Goal: Task Accomplishment & Management: Use online tool/utility

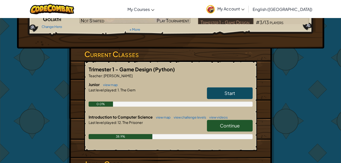
scroll to position [56, 0]
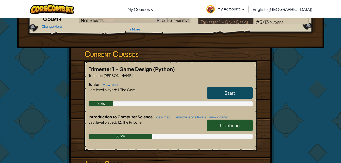
click at [238, 94] on link "Start" at bounding box center [230, 93] width 46 height 12
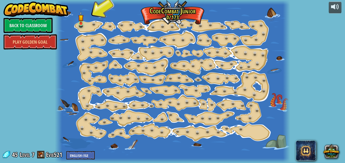
click at [82, 24] on img at bounding box center [80, 17] width 5 height 12
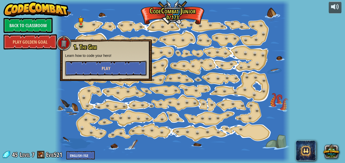
click at [125, 67] on button "Play" at bounding box center [106, 68] width 82 height 15
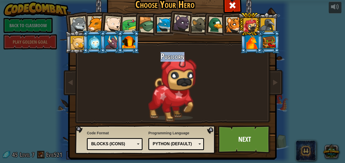
click at [199, 1] on body "powered by Back to Classroom Play Golden Goal 15. Step Change (Locked) Change s…" at bounding box center [172, 0] width 345 height 1
drag, startPoint x: 199, startPoint y: 99, endPoint x: 209, endPoint y: 109, distance: 14.2
click at [209, 109] on div "Pugicorn" at bounding box center [172, 87] width 190 height 70
click at [237, 131] on link "Next" at bounding box center [244, 139] width 53 height 28
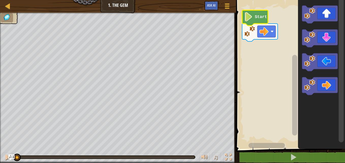
click at [252, 17] on image "Blockly Workspace" at bounding box center [248, 16] width 9 height 9
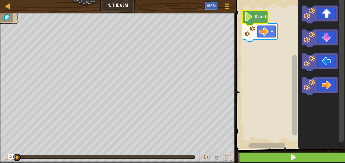
click at [272, 158] on button at bounding box center [293, 157] width 110 height 12
click at [268, 157] on button at bounding box center [293, 157] width 110 height 12
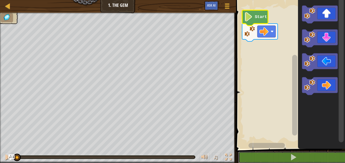
drag, startPoint x: 143, startPoint y: 157, endPoint x: 14, endPoint y: 150, distance: 129.3
click at [14, 150] on div "♫" at bounding box center [118, 155] width 236 height 15
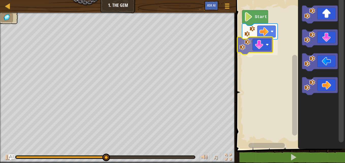
click at [252, 49] on div "Start" at bounding box center [289, 72] width 110 height 151
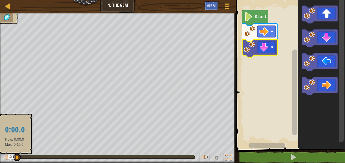
drag, startPoint x: 82, startPoint y: 156, endPoint x: 15, endPoint y: 154, distance: 67.0
click at [16, 156] on div at bounding box center [16, 157] width 1 height 2
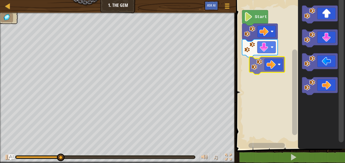
click at [264, 62] on div "Start" at bounding box center [289, 72] width 110 height 151
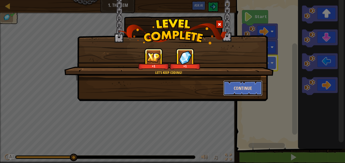
click at [240, 87] on button "Continue" at bounding box center [242, 87] width 39 height 15
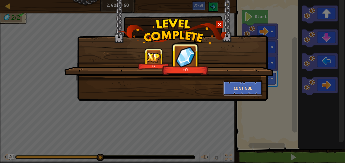
click at [245, 89] on button "Continue" at bounding box center [242, 87] width 39 height 15
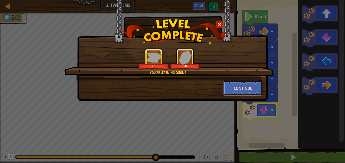
click at [243, 89] on button "Continue" at bounding box center [242, 87] width 39 height 15
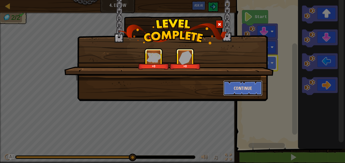
click at [241, 82] on button "Continue" at bounding box center [242, 87] width 39 height 15
click at [238, 84] on button "Continue" at bounding box center [242, 87] width 39 height 15
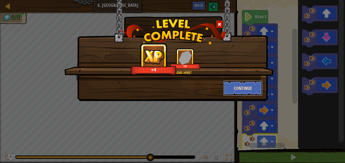
click at [248, 88] on button "Continue" at bounding box center [242, 87] width 39 height 15
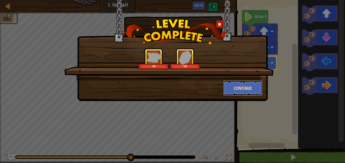
click at [244, 84] on button "Continue" at bounding box center [242, 87] width 39 height 15
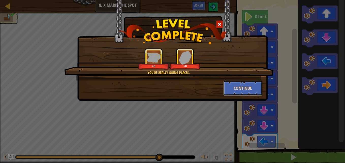
click at [252, 90] on button "Continue" at bounding box center [242, 87] width 39 height 15
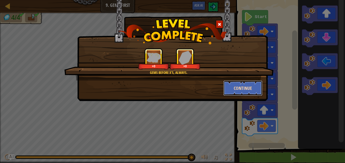
click at [248, 91] on button "Continue" at bounding box center [242, 87] width 39 height 15
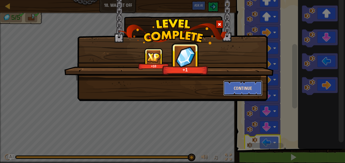
click at [247, 88] on button "Continue" at bounding box center [242, 87] width 39 height 15
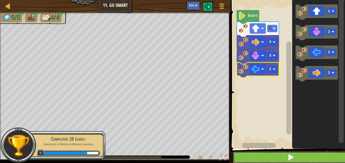
click at [262, 155] on button at bounding box center [291, 157] width 116 height 12
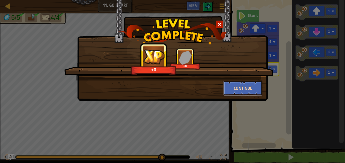
click at [253, 82] on button "Continue" at bounding box center [242, 87] width 39 height 15
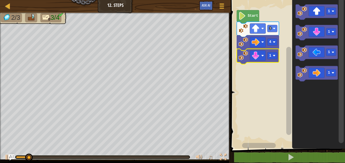
click at [272, 56] on rect "Blockly Workspace" at bounding box center [272, 55] width 10 height 7
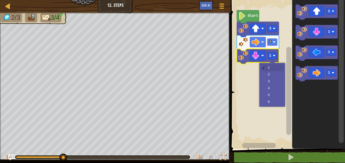
click at [273, 82] on rect "Blockly Workspace" at bounding box center [287, 72] width 116 height 151
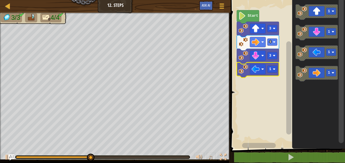
click at [274, 67] on rect "Blockly Workspace" at bounding box center [272, 69] width 10 height 7
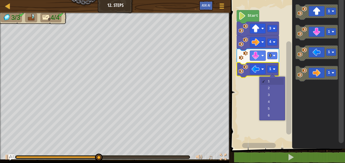
click at [272, 87] on rect "Blockly Workspace" at bounding box center [287, 72] width 116 height 151
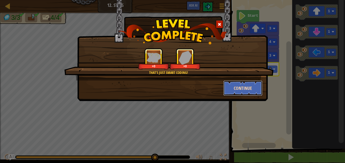
click at [243, 81] on button "Continue" at bounding box center [242, 87] width 39 height 15
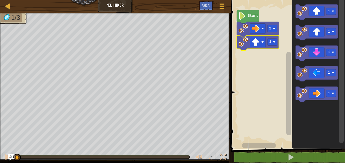
click at [275, 41] on image "Blockly Workspace" at bounding box center [274, 42] width 3 height 3
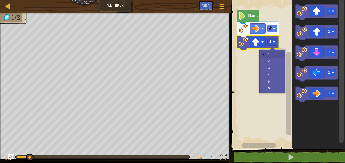
click at [272, 67] on rect "Blockly Workspace" at bounding box center [287, 72] width 116 height 151
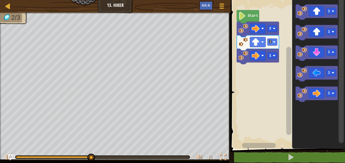
click at [0, 0] on div at bounding box center [0, 0] width 0 height 0
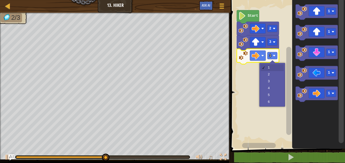
click at [273, 74] on rect "Blockly Workspace" at bounding box center [287, 72] width 116 height 151
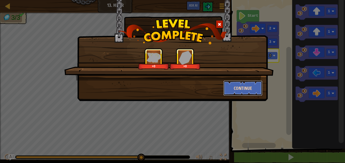
click at [237, 94] on button "Continue" at bounding box center [242, 87] width 39 height 15
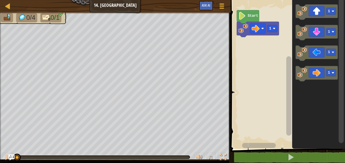
click at [273, 27] on image "Blockly Workspace" at bounding box center [274, 28] width 3 height 3
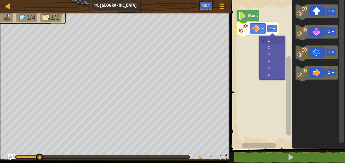
click at [271, 69] on rect "Blockly Workspace" at bounding box center [287, 72] width 116 height 151
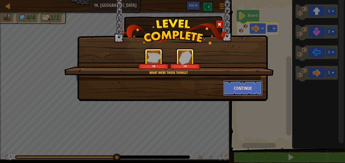
click at [241, 88] on button "Continue" at bounding box center [242, 87] width 39 height 15
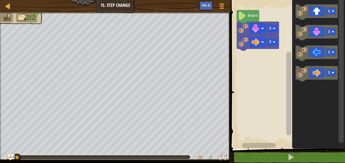
click at [271, 41] on text "2" at bounding box center [270, 42] width 2 height 4
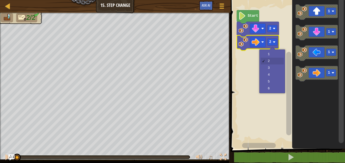
click at [275, 81] on rect "Blockly Workspace" at bounding box center [287, 72] width 116 height 151
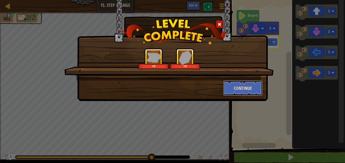
click at [245, 88] on button "Continue" at bounding box center [242, 87] width 39 height 15
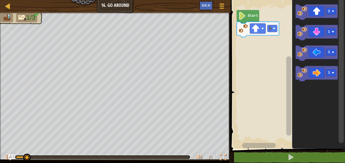
click at [271, 30] on text "1" at bounding box center [270, 29] width 2 height 4
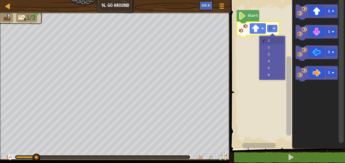
click at [270, 46] on rect "Blockly Workspace" at bounding box center [287, 72] width 116 height 151
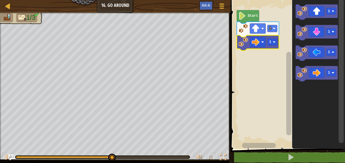
click at [274, 42] on image "Blockly Workspace" at bounding box center [274, 42] width 3 height 3
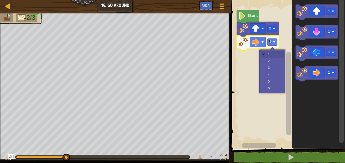
click at [270, 68] on rect "Blockly Workspace" at bounding box center [287, 72] width 116 height 151
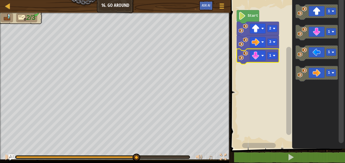
click at [271, 57] on rect "Blockly Workspace" at bounding box center [272, 55] width 10 height 7
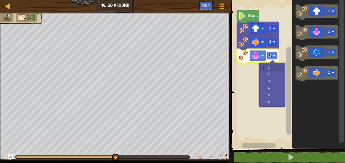
click at [272, 74] on rect "Blockly Workspace" at bounding box center [287, 72] width 116 height 151
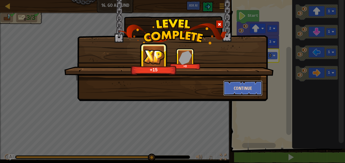
click at [237, 91] on button "Continue" at bounding box center [242, 87] width 39 height 15
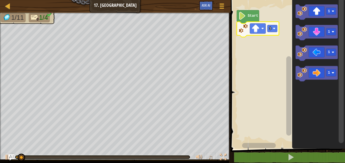
click at [270, 29] on text "1" at bounding box center [270, 29] width 2 height 4
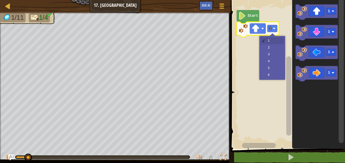
click at [270, 56] on rect "Blockly Workspace" at bounding box center [287, 72] width 116 height 151
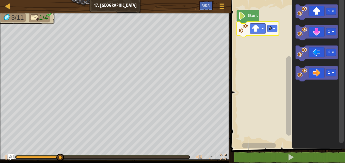
click at [330, 74] on rect "Blockly Workspace" at bounding box center [331, 72] width 10 height 7
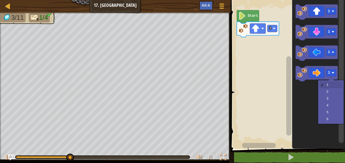
click at [330, 99] on icon "Blockly Workspace" at bounding box center [318, 72] width 53 height 151
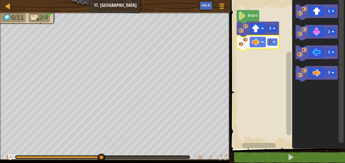
click at [332, 32] on image "Blockly Workspace" at bounding box center [332, 31] width 3 height 3
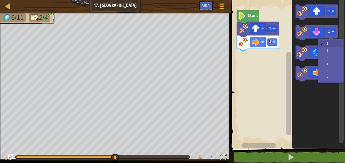
click at [332, 58] on icon "Blockly Workspace" at bounding box center [316, 52] width 42 height 15
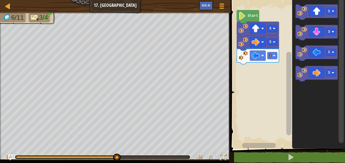
click at [274, 54] on rect "Blockly Workspace" at bounding box center [272, 55] width 10 height 7
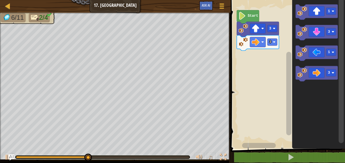
click at [0, 0] on div at bounding box center [0, 0] width 0 height 0
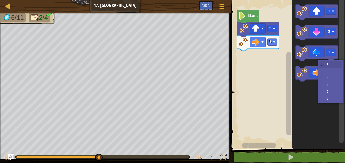
click at [326, 78] on icon "Blockly Workspace" at bounding box center [316, 73] width 42 height 15
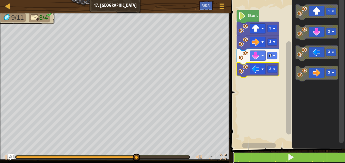
click at [275, 156] on button at bounding box center [291, 157] width 116 height 12
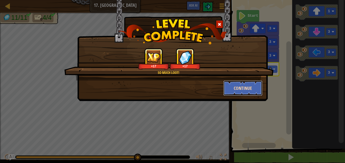
click at [244, 82] on button "Continue" at bounding box center [242, 87] width 39 height 15
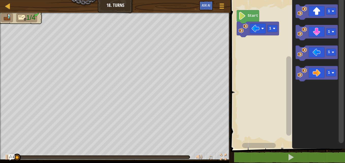
click at [270, 29] on text "1" at bounding box center [270, 29] width 2 height 4
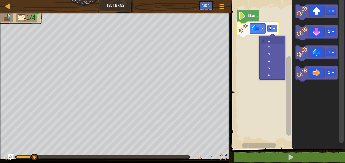
click at [272, 48] on rect "Blockly Workspace" at bounding box center [287, 72] width 116 height 151
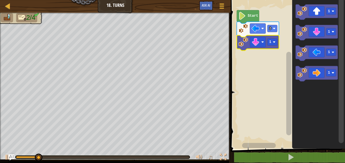
click at [273, 41] on rect "Blockly Workspace" at bounding box center [272, 42] width 10 height 7
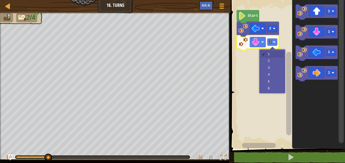
click at [273, 62] on rect "Blockly Workspace" at bounding box center [287, 72] width 116 height 151
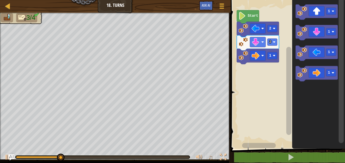
click at [272, 56] on rect "Blockly Workspace" at bounding box center [272, 55] width 10 height 7
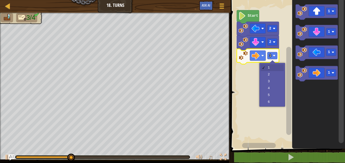
click at [272, 89] on rect "Blockly Workspace" at bounding box center [287, 72] width 116 height 151
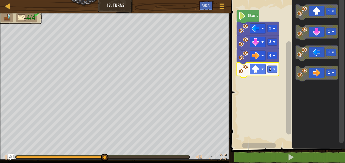
click at [273, 68] on rect "Blockly Workspace" at bounding box center [272, 69] width 10 height 7
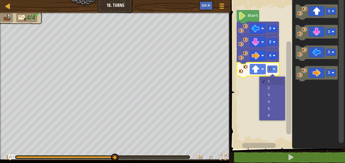
click at [272, 95] on rect "Blockly Workspace" at bounding box center [287, 72] width 116 height 151
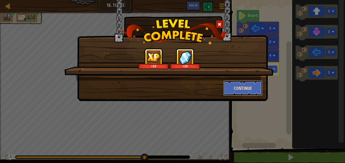
click at [241, 87] on button "Continue" at bounding box center [242, 87] width 39 height 15
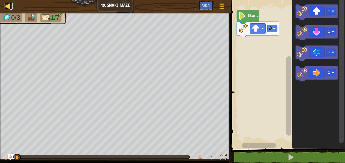
click at [5, 7] on div at bounding box center [8, 6] width 6 height 6
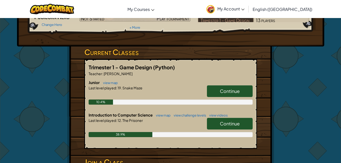
scroll to position [60, 0]
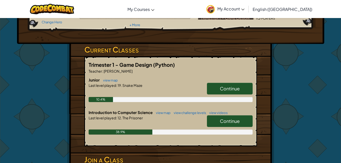
click at [224, 120] on span "Continue" at bounding box center [230, 121] width 20 height 6
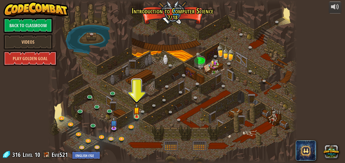
click at [134, 117] on img at bounding box center [136, 110] width 6 height 13
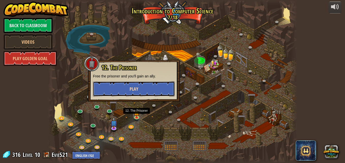
click at [157, 88] on button "Play" at bounding box center [134, 88] width 82 height 15
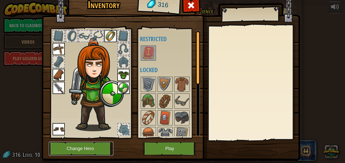
click at [89, 149] on button "Change Hero" at bounding box center [81, 149] width 64 height 14
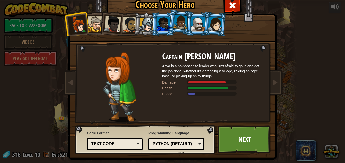
click at [194, 21] on div at bounding box center [197, 24] width 13 height 14
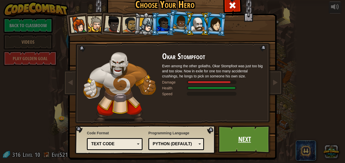
click at [230, 143] on link "Next" at bounding box center [244, 139] width 53 height 28
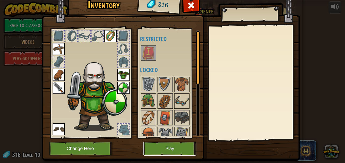
click at [173, 148] on button "Play" at bounding box center [169, 149] width 53 height 14
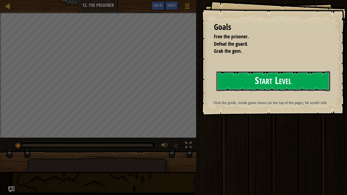
click at [261, 82] on button "Start Level" at bounding box center [273, 81] width 114 height 20
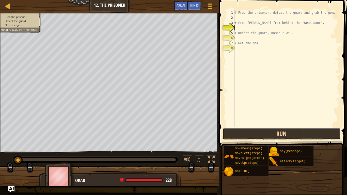
click at [235, 133] on button "Run" at bounding box center [281, 134] width 118 height 12
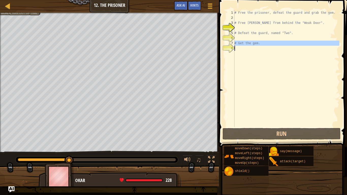
drag, startPoint x: 235, startPoint y: 133, endPoint x: 251, endPoint y: 64, distance: 70.9
click at [251, 64] on div "1 2 3 4 5 6 7 8 # Free the prisoner, defeat the guard and grab the gem. # Free …" at bounding box center [282, 68] width 114 height 117
type textarea "# Get the gem."
click at [238, 26] on div "# Free the prisoner, defeat the guard and grab the gem. # Free [PERSON_NAME] fr…" at bounding box center [286, 73] width 106 height 127
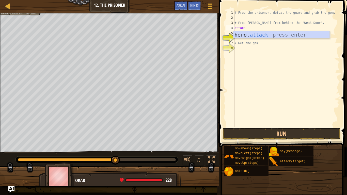
scroll to position [2, 1]
type textarea "a"
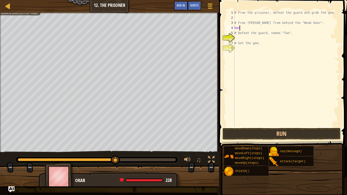
scroll to position [2, 0]
type textarea "h"
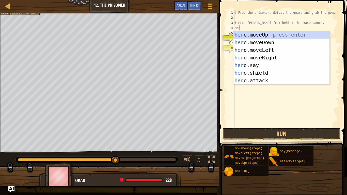
scroll to position [2, 0]
click at [261, 79] on div "hero .moveUp press enter hero .moveDown press enter hero .moveLeft press enter …" at bounding box center [281, 65] width 96 height 69
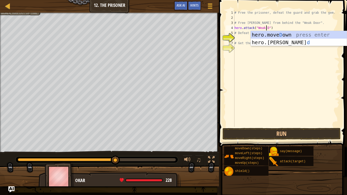
scroll to position [2, 3]
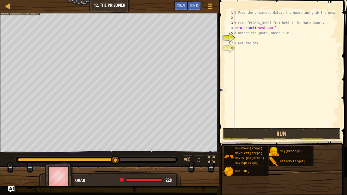
type textarea "hero.attack("Weak Door")"
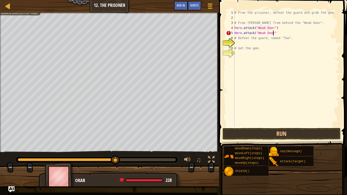
type textarea "Hero.attack("Weak Door")"
click at [237, 17] on div "# Free the prisoner, defeat the guard and grab the gem. # Free [PERSON_NAME] fr…" at bounding box center [286, 73] width 106 height 127
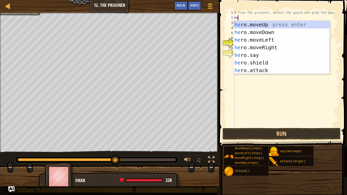
type textarea "Her"
click at [280, 40] on div "her o.moveUp press enter her o.moveDown press enter her o.moveLeft press enter …" at bounding box center [281, 55] width 96 height 69
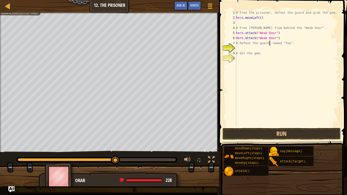
click at [270, 43] on div "# Free the prisoner, defeat the guard and grab the gem. hero . moveLeft ( ) # F…" at bounding box center [287, 73] width 104 height 127
type textarea "# Defeat the guard, named "Two"."
click at [270, 43] on div "# Free the prisoner, defeat the guard and grab the gem. hero . moveLeft ( ) # F…" at bounding box center [287, 73] width 104 height 127
click at [252, 23] on div "# Free the prisoner, defeat the guard and grab the gem. hero . moveLeft ( ) # F…" at bounding box center [287, 73] width 104 height 127
type textarea "hero.moveLeft()"
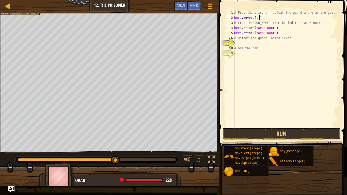
click at [240, 43] on div "# Free the prisoner, defeat the guard and grab the gem. hero . moveLeft ( ) # F…" at bounding box center [286, 73] width 106 height 127
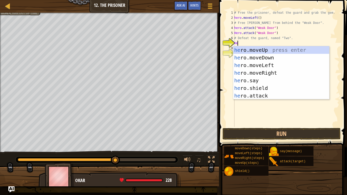
type textarea "Hero"
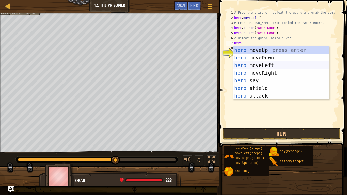
click at [268, 66] on div "hero .moveUp press enter hero .moveDown press enter hero .moveLeft press enter …" at bounding box center [281, 80] width 96 height 69
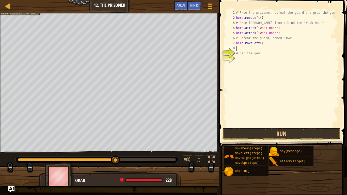
scroll to position [2, 0]
click at [258, 44] on div "# Free the prisoner, defeat the guard and grab the gem. hero . moveLeft ( ) # F…" at bounding box center [287, 73] width 104 height 127
type textarea "hero.moveLeft(3)"
click at [243, 48] on div "# Free the prisoner, defeat the guard and grab the gem. hero . moveLeft ( ) # F…" at bounding box center [287, 73] width 104 height 127
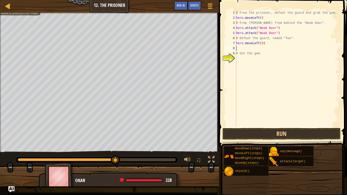
scroll to position [2, 0]
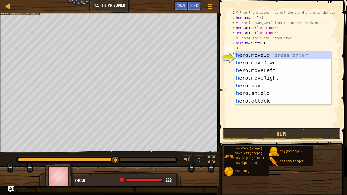
type textarea "Her"
click at [278, 62] on div "her o.moveUp press enter her o.moveDown press enter her o.moveLeft press enter …" at bounding box center [283, 85] width 96 height 69
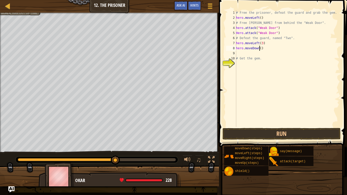
click at [260, 48] on div "# Free the prisoner, defeat the guard and grab the gem. hero . moveLeft ( ) # F…" at bounding box center [287, 73] width 104 height 127
type textarea "hero.moveDown(2)"
click at [239, 53] on div "# Free the prisoner, defeat the guard and grab the gem. hero . moveLeft ( ) # F…" at bounding box center [287, 73] width 104 height 127
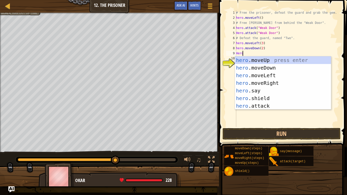
scroll to position [2, 0]
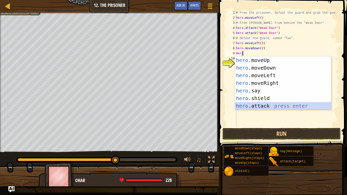
click at [255, 106] on div "hero .moveUp press enter hero .moveDown press enter hero .moveLeft press enter …" at bounding box center [283, 90] width 96 height 69
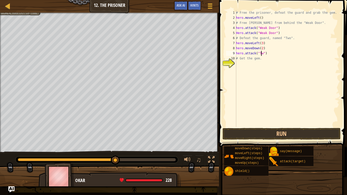
type textarea "hero.attack("Two")"
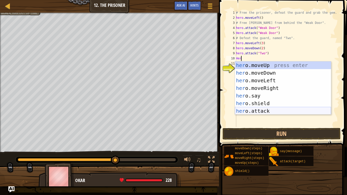
click at [263, 110] on div "her o.moveUp press enter her o.moveDown press enter her o.moveLeft press enter …" at bounding box center [283, 95] width 96 height 69
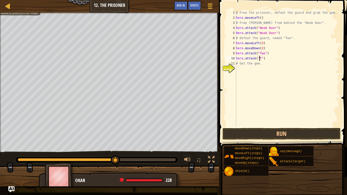
scroll to position [2, 2]
type textarea "hero.attack("Two")"
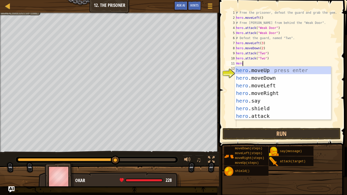
scroll to position [2, 0]
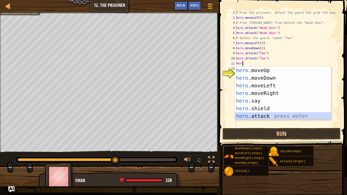
click at [256, 116] on div "hero .moveUp press enter hero .moveDown press enter hero .moveLeft press enter …" at bounding box center [283, 100] width 96 height 69
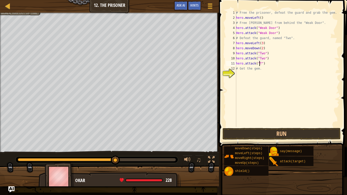
type textarea "hero.attack("Two")"
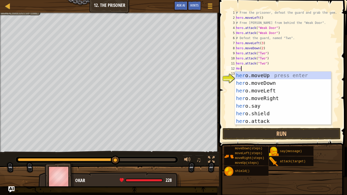
type textarea "Hero"
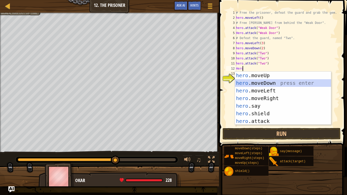
click at [264, 85] on div "hero .moveUp press enter hero .moveDown press enter hero .moveLeft press enter …" at bounding box center [283, 106] width 96 height 69
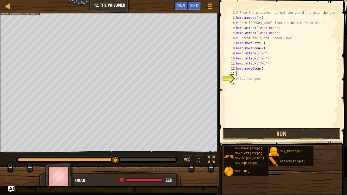
scroll to position [2, 0]
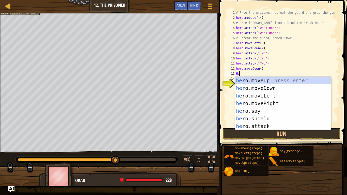
type textarea "Hero"
click at [269, 95] on div "hero .moveUp press enter hero .moveDown press enter hero .moveLeft press enter …" at bounding box center [283, 111] width 96 height 69
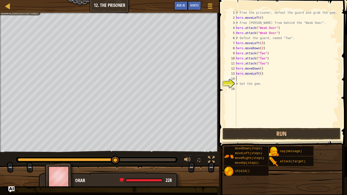
scroll to position [2, 0]
click at [248, 131] on button "Run" at bounding box center [281, 134] width 118 height 12
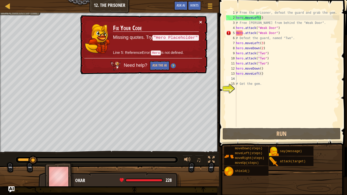
click at [200, 23] on button "×" at bounding box center [200, 21] width 3 height 5
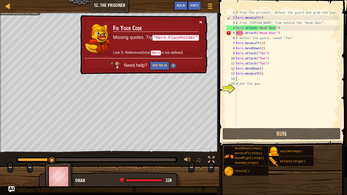
click at [201, 22] on button "×" at bounding box center [200, 21] width 3 height 5
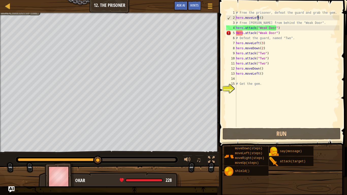
click at [257, 19] on div "# Free the prisoner, defeat the guard and grab the gem. hero . moveLeft ( ) # F…" at bounding box center [287, 73] width 104 height 127
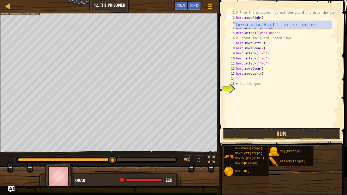
scroll to position [2, 2]
click at [273, 25] on div "hero.moveRight press enter" at bounding box center [283, 32] width 96 height 23
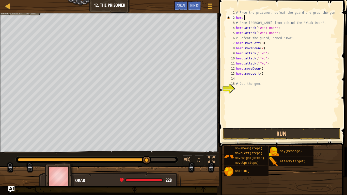
scroll to position [2, 0]
type textarea "h"
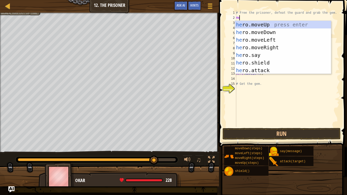
type textarea "Her"
click at [282, 47] on div "her o.moveUp press enter her o.moveDown press enter her o.moveLeft press enter …" at bounding box center [283, 55] width 96 height 69
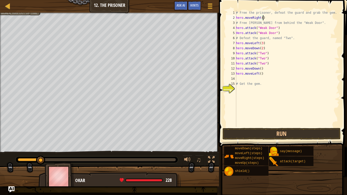
click at [257, 44] on div "# Free the prisoner, defeat the guard and grab the gem. hero . moveRight ( ) # …" at bounding box center [287, 73] width 104 height 127
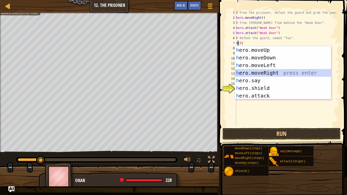
click at [271, 74] on div "h ero.moveUp press enter h ero.moveDown press enter h ero.moveLeft press enter …" at bounding box center [283, 80] width 96 height 69
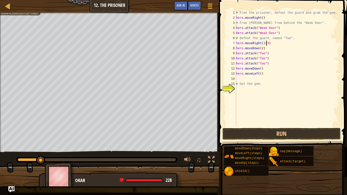
click at [266, 44] on div "# Free the prisoner, defeat the guard and grab the gem. hero . moveRight ( ) # …" at bounding box center [287, 73] width 104 height 127
click at [255, 131] on button "Run" at bounding box center [281, 134] width 118 height 12
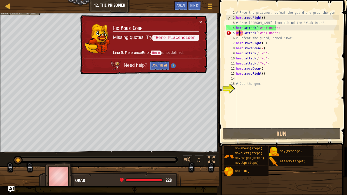
click at [238, 33] on div "# Free the prisoner, defeat the guard and grab the gem. hero . moveRight ( ) # …" at bounding box center [287, 73] width 104 height 127
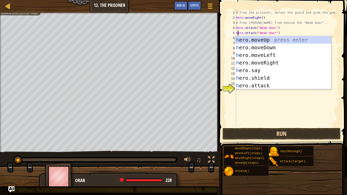
type textarea "hero.attack("Weak Door")"
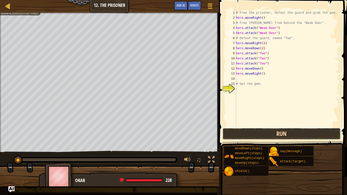
drag, startPoint x: 238, startPoint y: 134, endPoint x: 244, endPoint y: 133, distance: 5.6
click at [244, 133] on button "Run" at bounding box center [281, 134] width 118 height 12
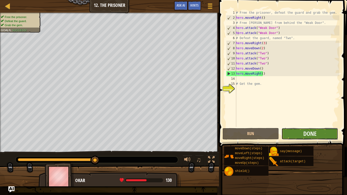
click at [302, 135] on button "Done" at bounding box center [309, 134] width 57 height 12
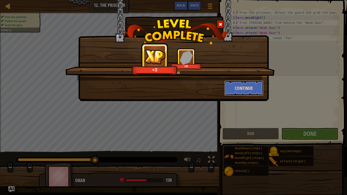
click at [251, 89] on button "Continue" at bounding box center [243, 87] width 39 height 15
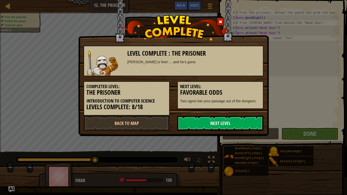
click at [228, 124] on link "Next Level" at bounding box center [220, 122] width 86 height 15
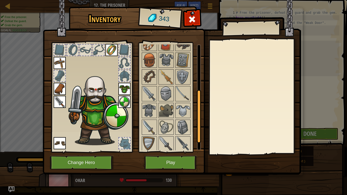
scroll to position [89, 0]
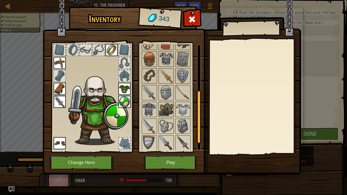
click at [168, 106] on img at bounding box center [166, 109] width 14 height 14
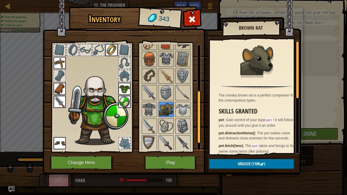
scroll to position [107, 0]
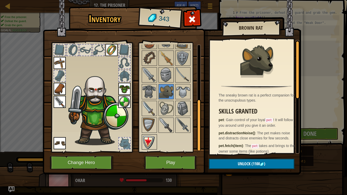
click at [150, 137] on img at bounding box center [149, 142] width 14 height 14
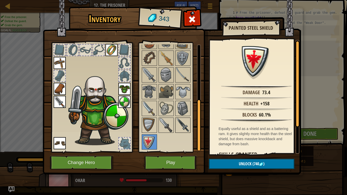
click at [186, 124] on img at bounding box center [183, 125] width 14 height 14
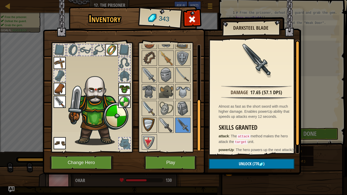
click at [144, 127] on img at bounding box center [149, 125] width 14 height 14
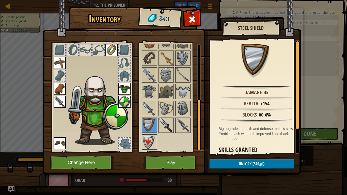
click at [158, 126] on div at bounding box center [165, 124] width 15 height 15
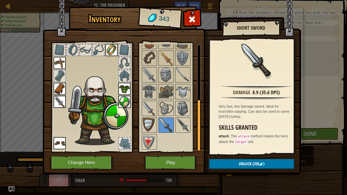
click at [148, 125] on img at bounding box center [149, 125] width 14 height 14
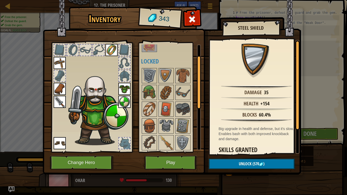
scroll to position [20, 0]
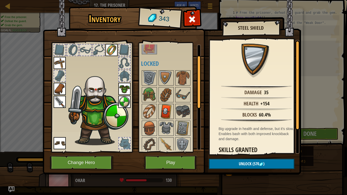
click at [164, 112] on img at bounding box center [166, 111] width 14 height 14
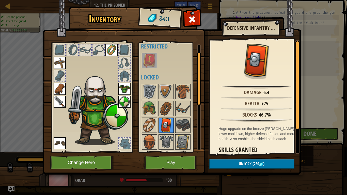
scroll to position [0, 0]
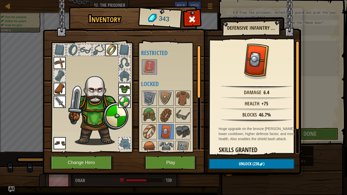
click at [146, 65] on img at bounding box center [149, 67] width 14 height 14
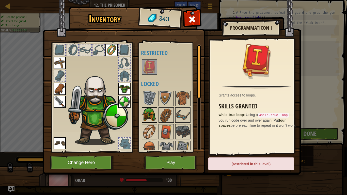
click at [154, 116] on img at bounding box center [149, 115] width 14 height 14
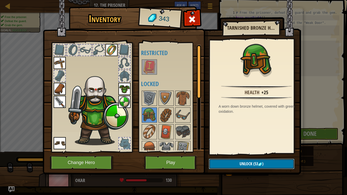
click at [238, 163] on button "Unlock (53 )" at bounding box center [252, 164] width 86 height 10
click at [220, 162] on button "Confirm" at bounding box center [252, 164] width 86 height 10
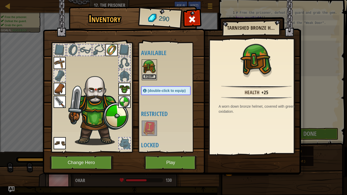
click at [146, 76] on button "Equip" at bounding box center [149, 76] width 14 height 5
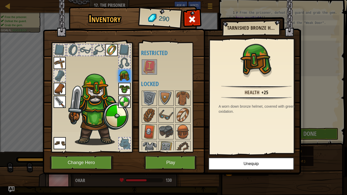
click at [123, 63] on div at bounding box center [124, 62] width 11 height 11
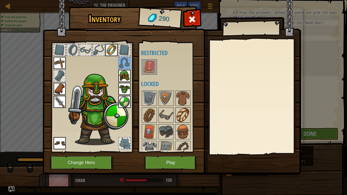
click at [183, 113] on img at bounding box center [183, 115] width 14 height 14
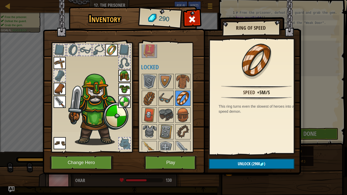
scroll to position [19, 0]
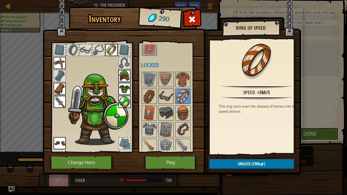
click at [169, 94] on img at bounding box center [166, 96] width 14 height 14
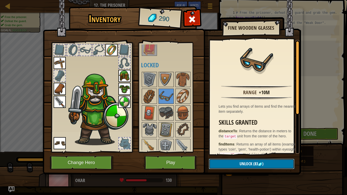
click at [243, 162] on span "Unlock" at bounding box center [245, 164] width 13 height 6
click at [227, 163] on button "Confirm" at bounding box center [252, 164] width 86 height 10
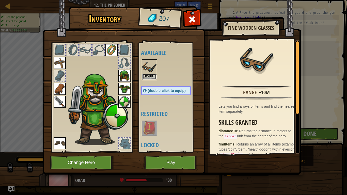
click at [150, 77] on button "Equip" at bounding box center [149, 76] width 14 height 5
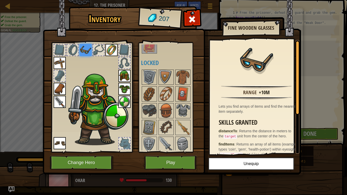
scroll to position [29, 0]
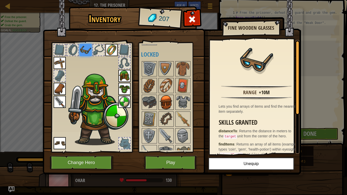
click at [167, 101] on img at bounding box center [166, 102] width 14 height 14
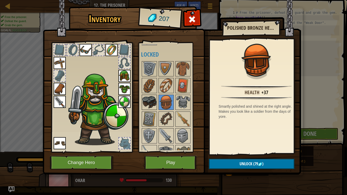
click at [153, 104] on img at bounding box center [149, 102] width 14 height 14
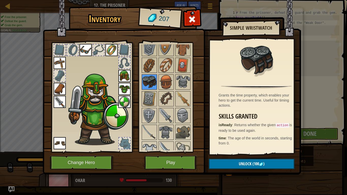
scroll to position [50, 0]
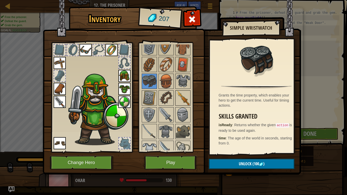
click at [181, 99] on img at bounding box center [183, 98] width 14 height 14
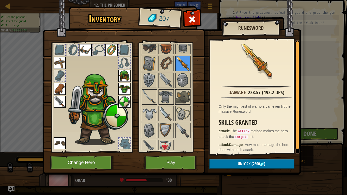
scroll to position [90, 0]
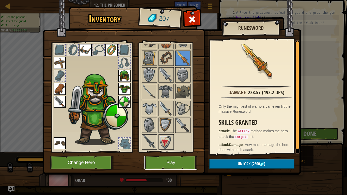
click at [161, 161] on button "Play" at bounding box center [170, 163] width 53 height 14
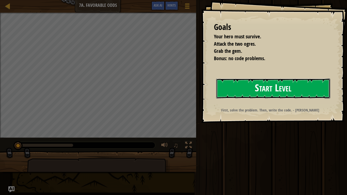
click at [249, 84] on button "Start Level" at bounding box center [273, 88] width 114 height 20
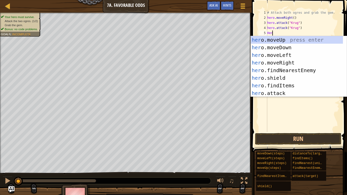
scroll to position [2, 0]
type textarea "H"
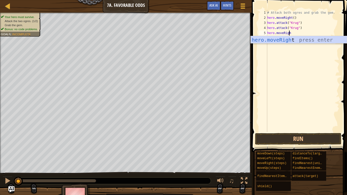
scroll to position [2, 2]
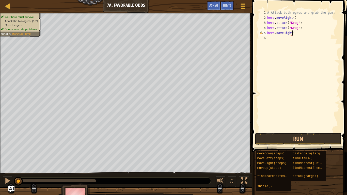
type textarea "hero.moveRight()"
type textarea "hero.moveUp()"
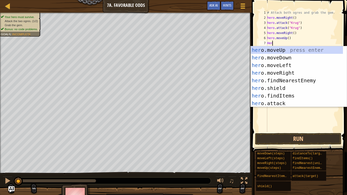
scroll to position [2, 0]
type textarea "H"
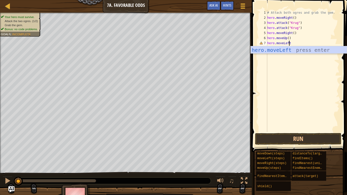
scroll to position [2, 2]
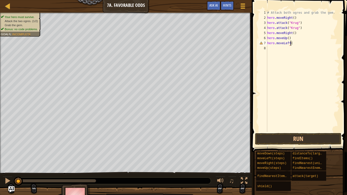
type textarea "hero.moveLeft()"
type textarea "hero.attack("Grump")"
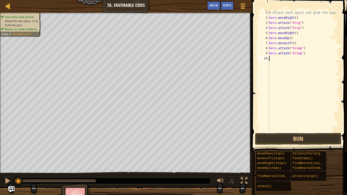
click at [272, 59] on div "# Attack both ogres and grab the gem. hero . moveRight ( ) hero . attack ( "[PE…" at bounding box center [304, 76] width 72 height 132
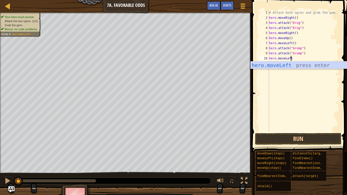
scroll to position [2, 2]
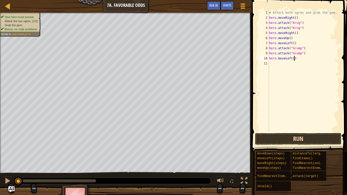
type textarea "hero.moveLeft()"
drag, startPoint x: 280, startPoint y: 137, endPoint x: 274, endPoint y: 136, distance: 6.6
click at [280, 137] on button "Run" at bounding box center [298, 139] width 86 height 12
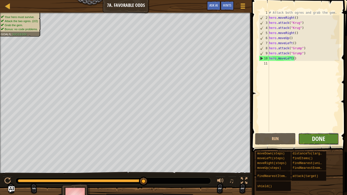
click at [317, 136] on span "Done" at bounding box center [318, 138] width 13 height 8
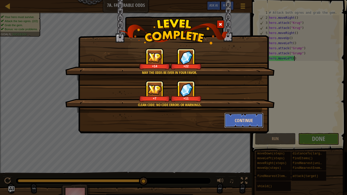
click at [245, 119] on button "Continue" at bounding box center [243, 120] width 39 height 15
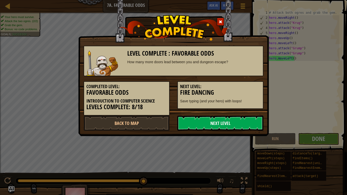
click at [242, 116] on link "Next Level" at bounding box center [220, 122] width 86 height 15
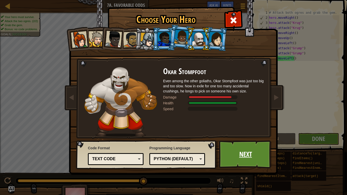
click at [236, 153] on link "Next" at bounding box center [245, 154] width 53 height 28
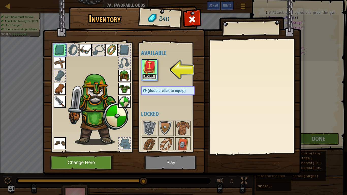
click at [151, 77] on button "Equip" at bounding box center [149, 76] width 14 height 5
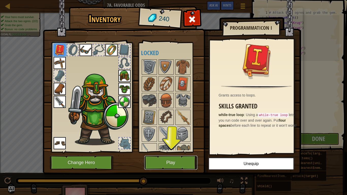
click at [171, 159] on button "Play" at bounding box center [170, 163] width 53 height 14
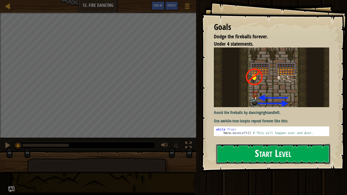
click at [280, 151] on button "Start Level" at bounding box center [273, 154] width 114 height 20
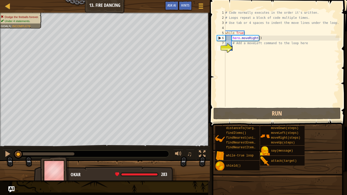
scroll to position [2, 1]
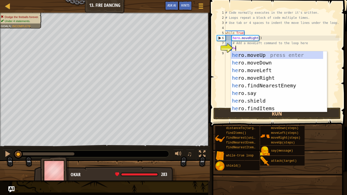
type textarea "her"
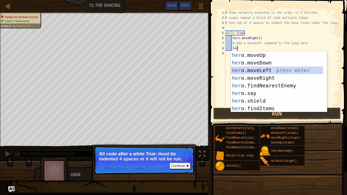
click at [270, 68] on div "her o.moveUp press enter her o.moveDown press enter her o.moveLeft press enter …" at bounding box center [277, 89] width 92 height 76
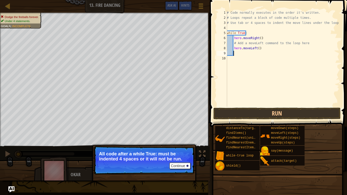
scroll to position [2, 0]
click at [251, 111] on button "Run" at bounding box center [276, 114] width 127 height 12
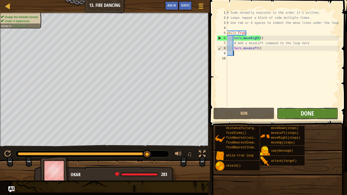
click at [301, 114] on span "Done" at bounding box center [306, 113] width 13 height 8
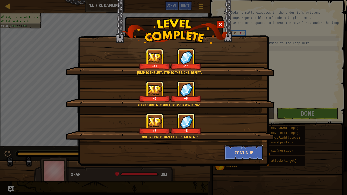
click at [241, 148] on button "Continue" at bounding box center [243, 152] width 39 height 15
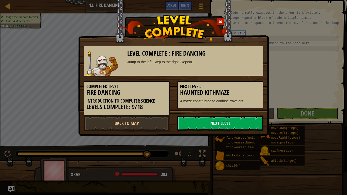
click at [239, 157] on div "Level Complete : Fire Dancing Jump to the left. Step to the right. Repeat. Comp…" at bounding box center [173, 97] width 347 height 195
click at [231, 120] on link "Next Level" at bounding box center [220, 122] width 86 height 15
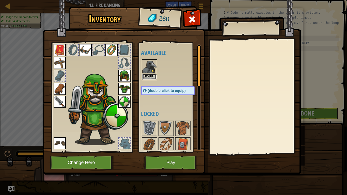
click at [150, 77] on button "Equip" at bounding box center [149, 76] width 14 height 5
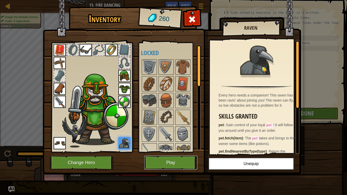
click at [173, 163] on button "Play" at bounding box center [170, 163] width 53 height 14
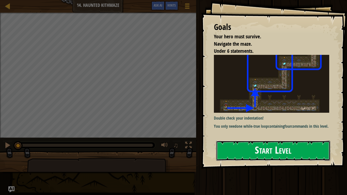
click at [248, 150] on button "Start Level" at bounding box center [273, 151] width 114 height 20
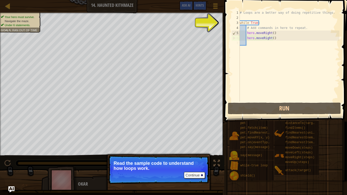
click at [249, 21] on div "# Loops are a better way of doing repetitive things. while True : # Add command…" at bounding box center [289, 61] width 100 height 102
type textarea "while True:"
click at [195, 163] on button "Continue" at bounding box center [194, 175] width 21 height 7
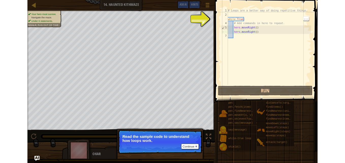
scroll to position [2, 1]
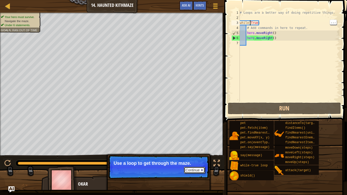
click at [189, 163] on button "Continue" at bounding box center [194, 170] width 21 height 7
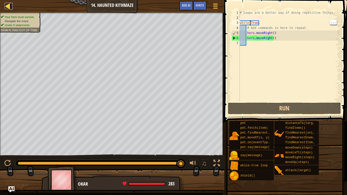
click at [5, 6] on div at bounding box center [8, 6] width 6 height 6
